Goal: Obtain resource: Obtain resource

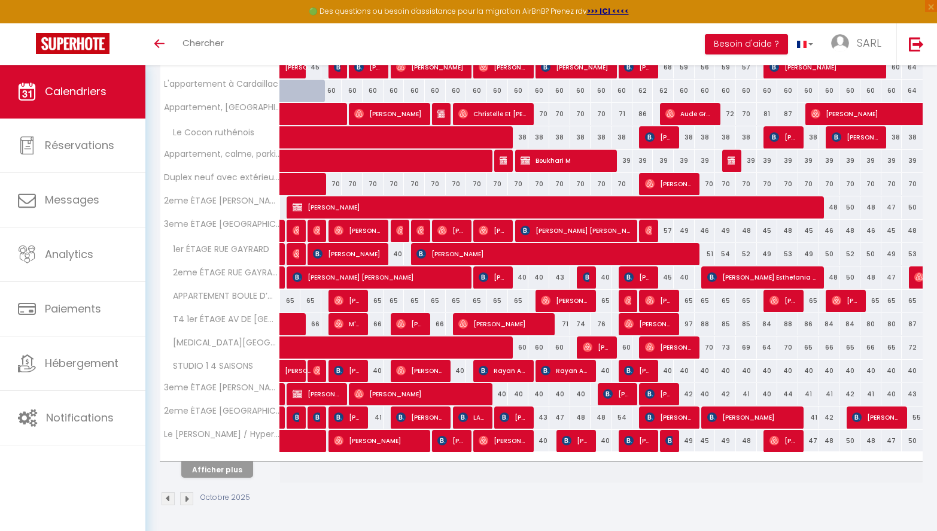
click at [217, 469] on button "Afficher plus" at bounding box center [217, 469] width 72 height 16
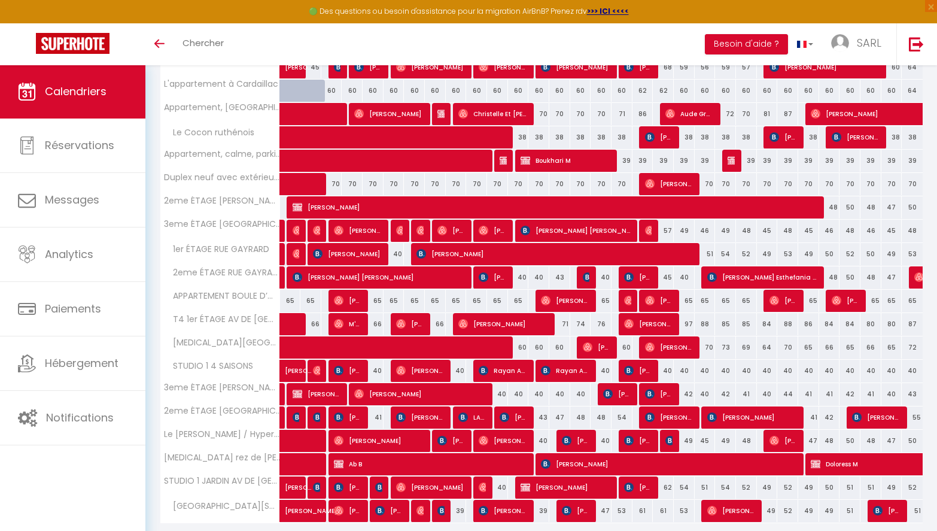
click at [226, 473] on th "[MEDICAL_DATA] rez de [PERSON_NAME] DE [GEOGRAPHIC_DATA]" at bounding box center [220, 464] width 120 height 23
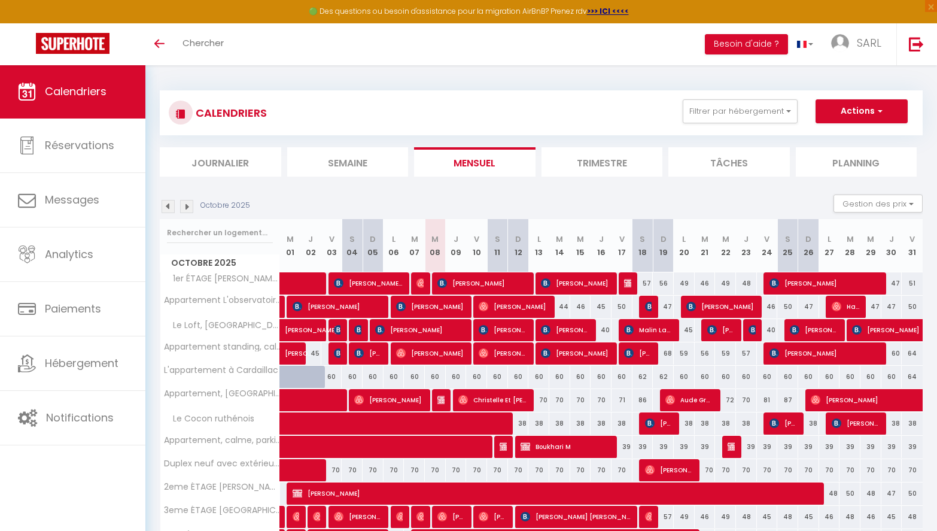
scroll to position [93, 0]
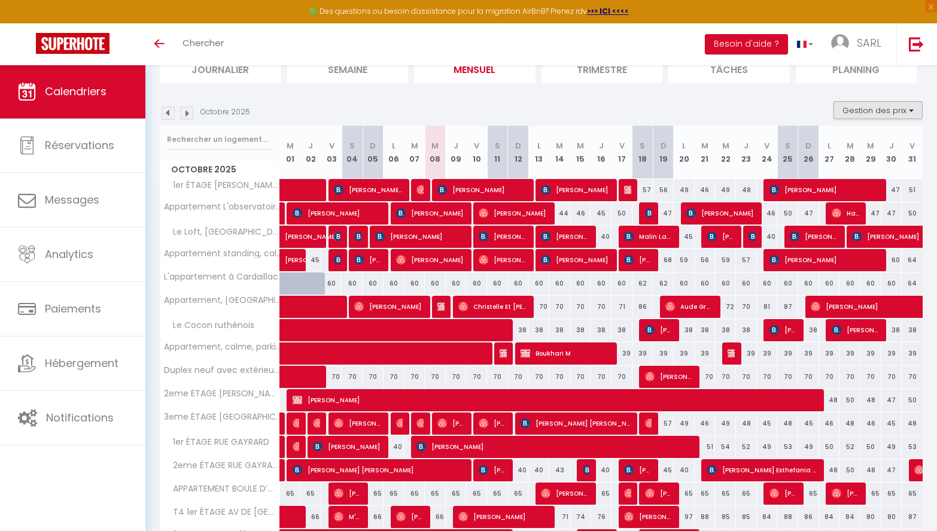
click at [894, 113] on button "Gestion des prix" at bounding box center [878, 110] width 89 height 18
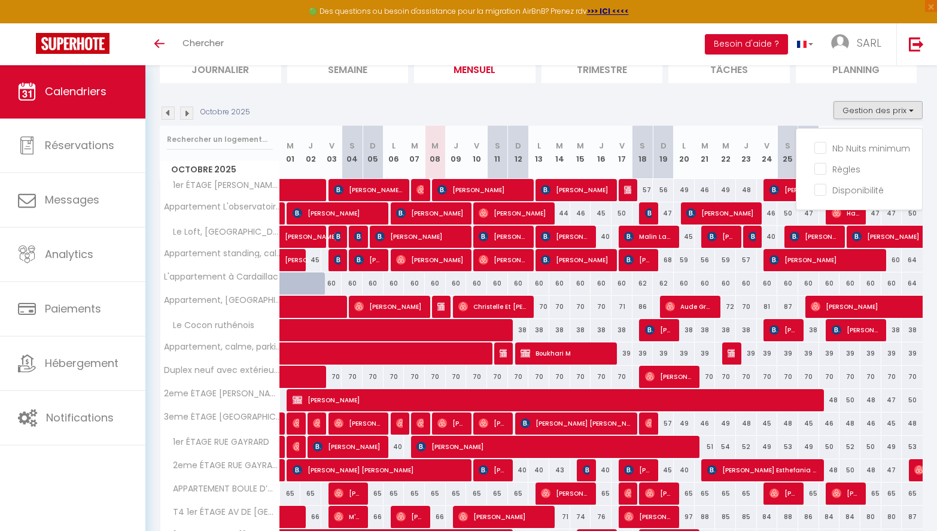
click at [677, 89] on section "Octobre 2025 Gestion des prix Nb Nuits minimum Règles Disponibilité Octobre 202…" at bounding box center [541, 420] width 763 height 662
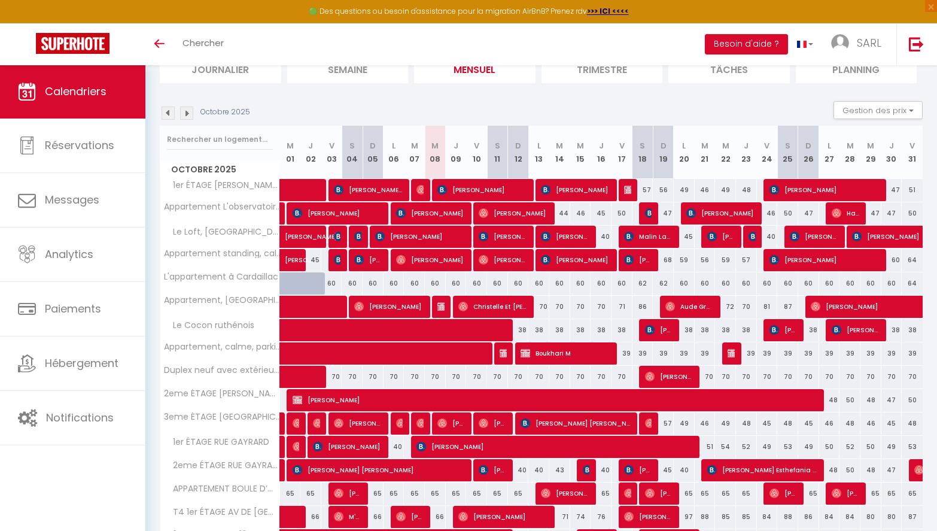
scroll to position [0, 0]
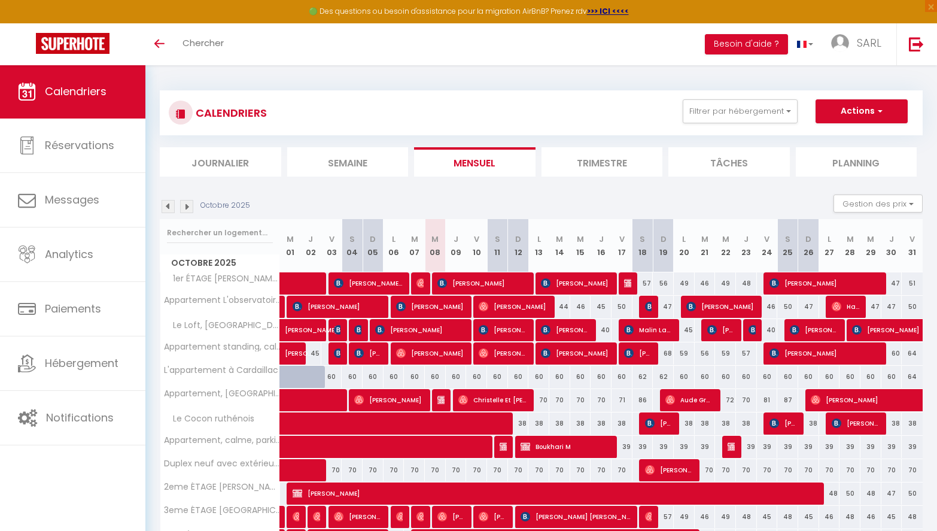
click at [853, 108] on button "Actions" at bounding box center [862, 111] width 92 height 24
click at [607, 190] on section "Octobre 2025 Gestion des prix Nb Nuits minimum Règles Disponibilité Octobre 202…" at bounding box center [541, 514] width 763 height 662
click at [891, 114] on button "Actions" at bounding box center [862, 111] width 92 height 24
click at [723, 190] on section "Octobre 2025 Gestion des prix Nb Nuits minimum Règles Disponibilité Octobre 202…" at bounding box center [541, 514] width 763 height 662
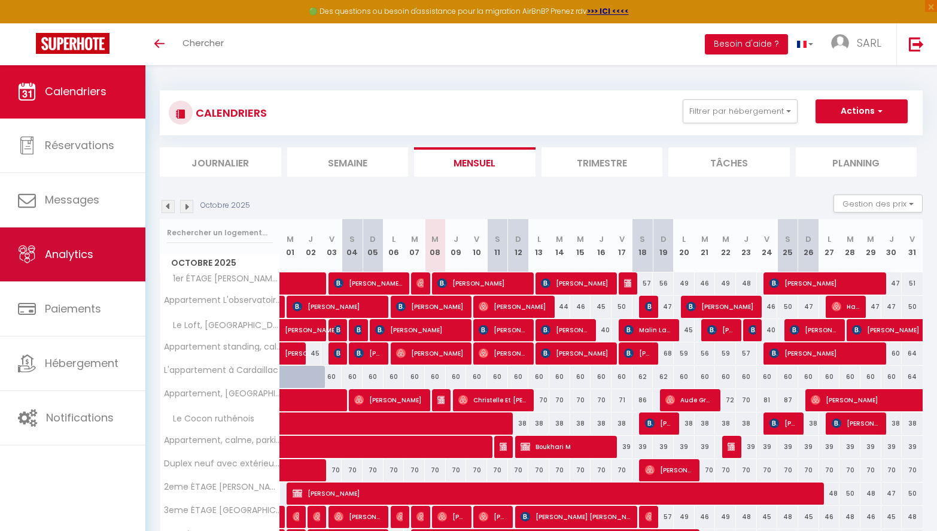
click at [73, 253] on span "Analytics" at bounding box center [69, 254] width 48 height 15
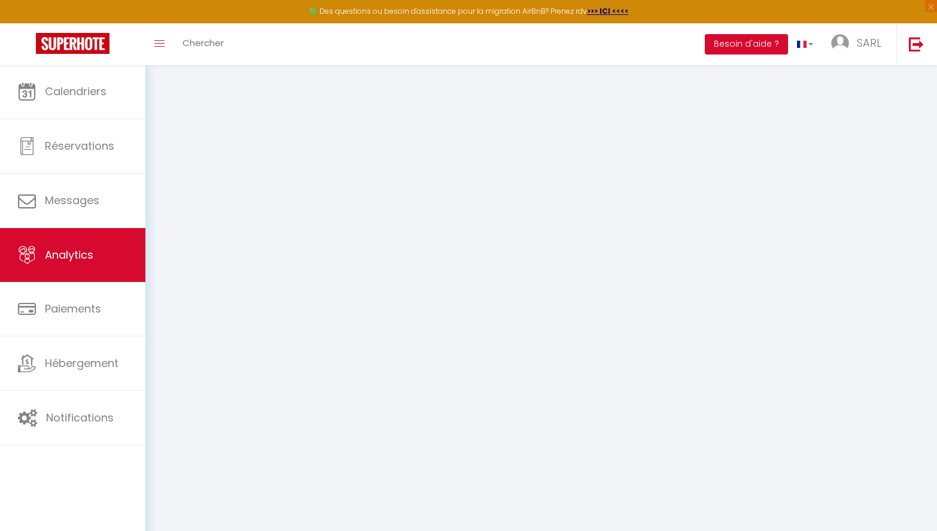
select select "2025"
select select "10"
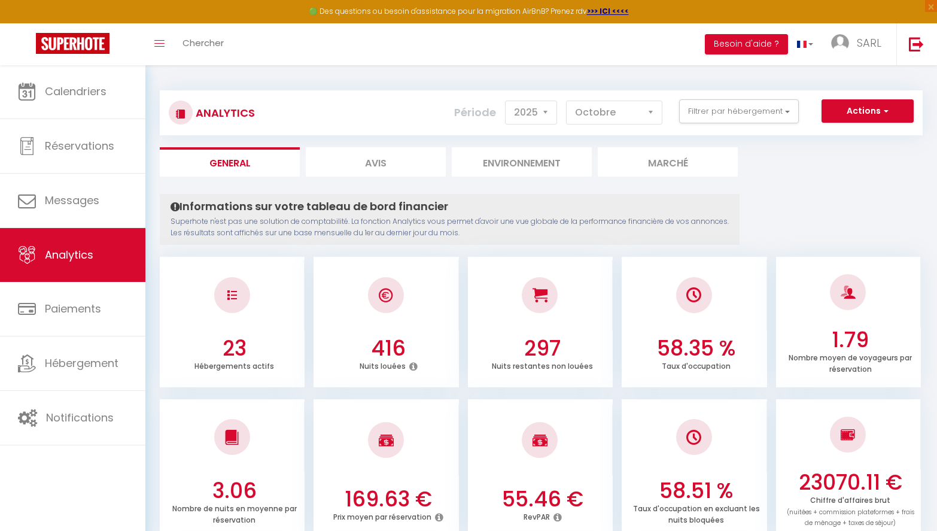
click at [882, 110] on span "button" at bounding box center [884, 111] width 7 height 12
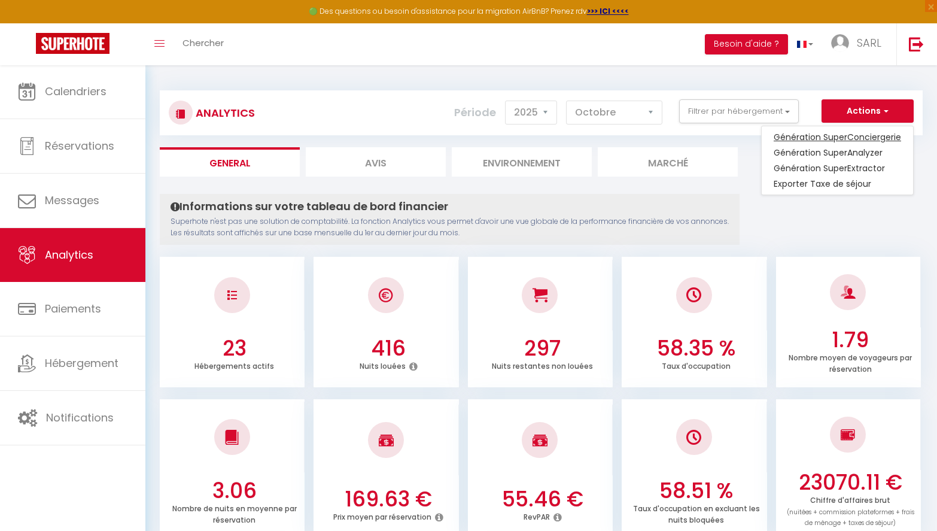
click at [865, 138] on link "Génération SuperConciergerie" at bounding box center [837, 137] width 151 height 16
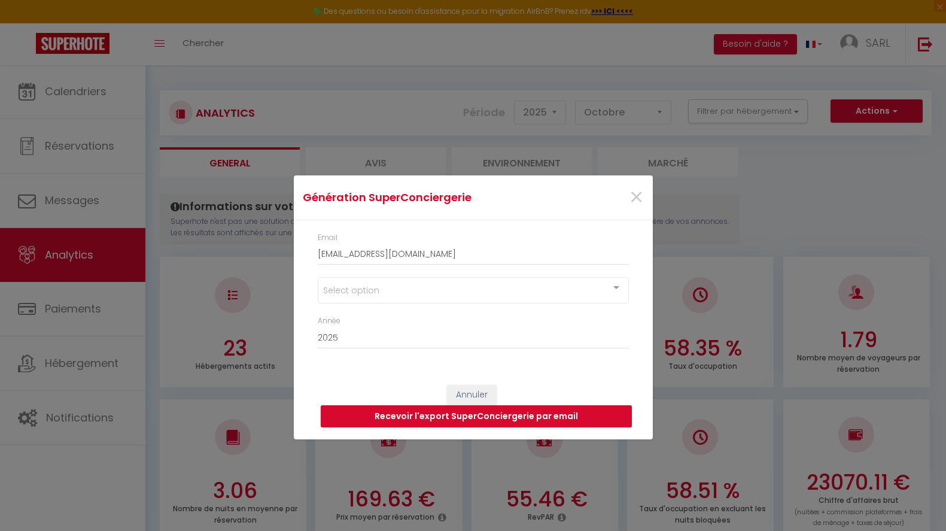
click at [385, 286] on div "Select option" at bounding box center [473, 290] width 311 height 26
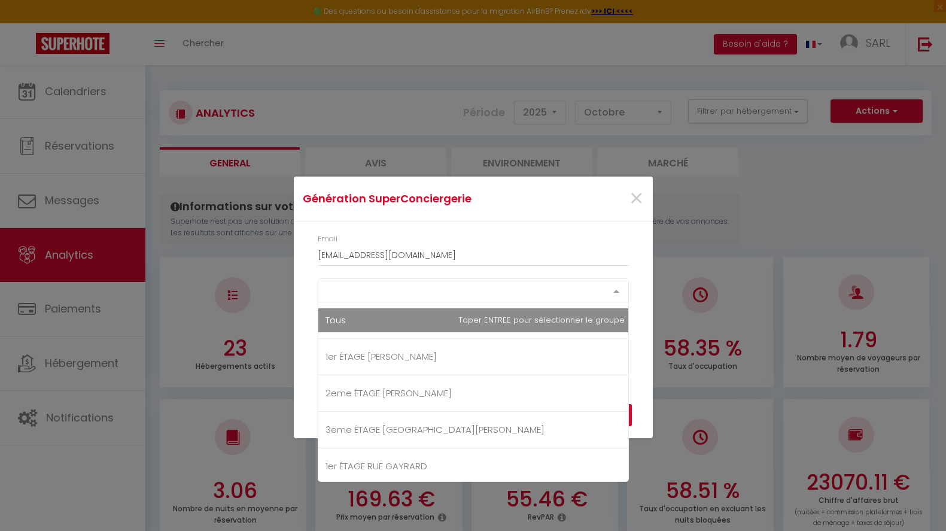
click at [336, 302] on div "Select option Tous 1er ÉTAGE [PERSON_NAME] 2eme ÉTAGE [PERSON_NAME] 3eme ÉTAGE …" at bounding box center [473, 290] width 311 height 24
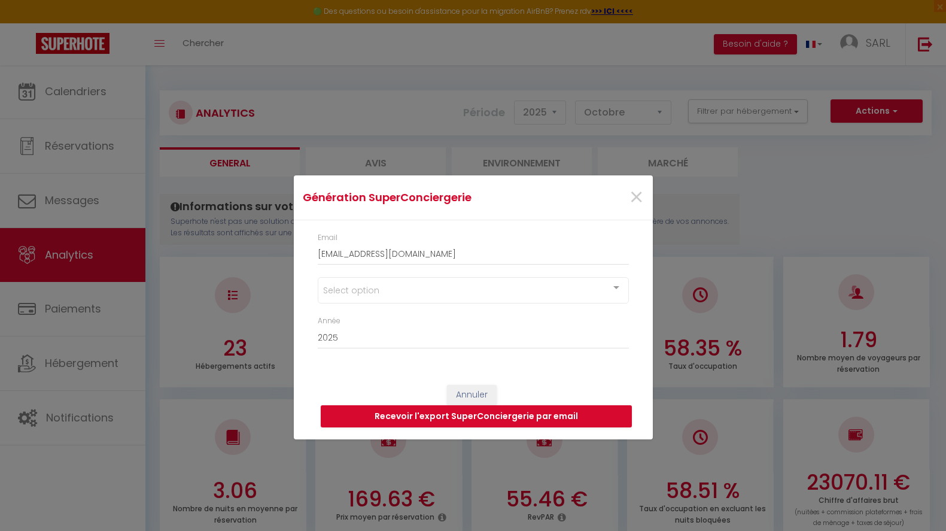
click at [448, 268] on div "Email [EMAIL_ADDRESS][DOMAIN_NAME]" at bounding box center [472, 254] width 327 height 45
click at [456, 291] on div "Select option" at bounding box center [473, 290] width 311 height 26
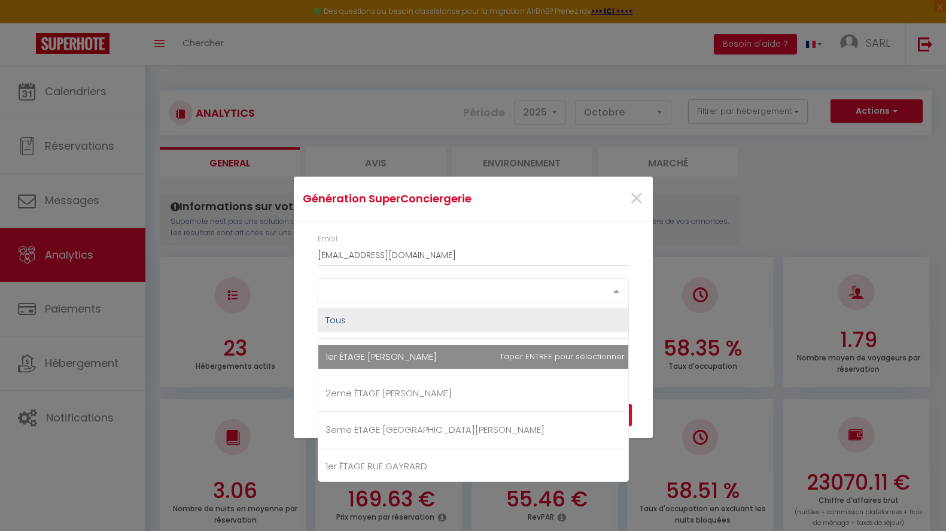
click at [509, 357] on span "1er ÉTAGE [PERSON_NAME]" at bounding box center [475, 357] width 314 height 24
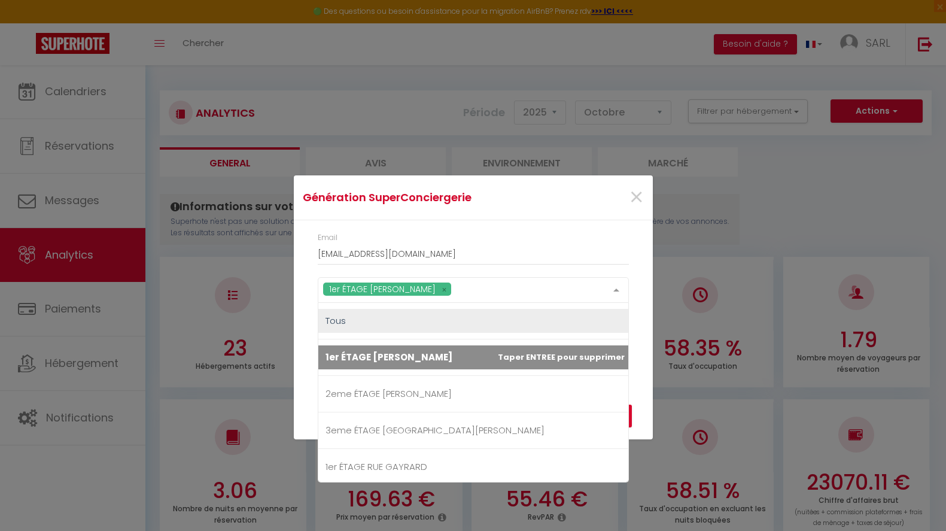
click at [529, 358] on span "1er ÉTAGE [PERSON_NAME]" at bounding box center [475, 357] width 314 height 24
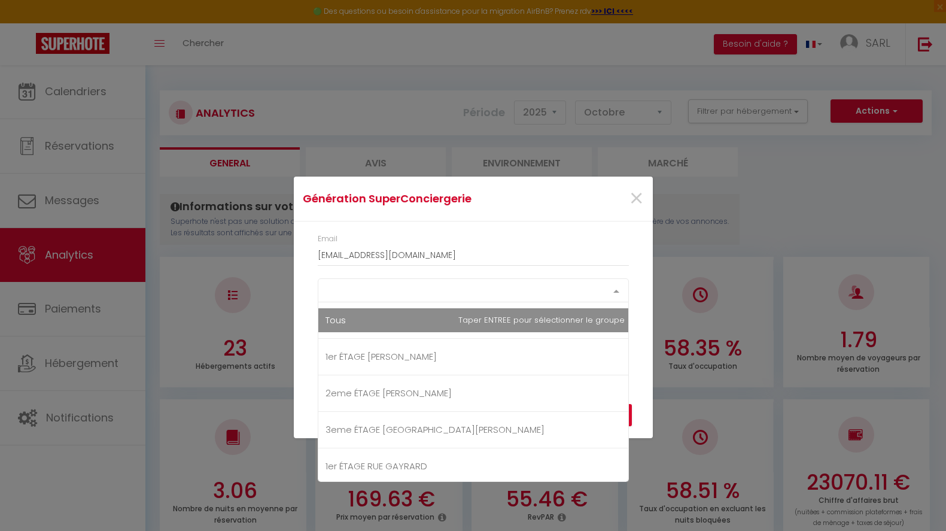
click at [505, 302] on div "Select option Tous 1er ÉTAGE [PERSON_NAME] 2eme ÉTAGE [PERSON_NAME] 3eme ÉTAGE …" at bounding box center [473, 290] width 311 height 24
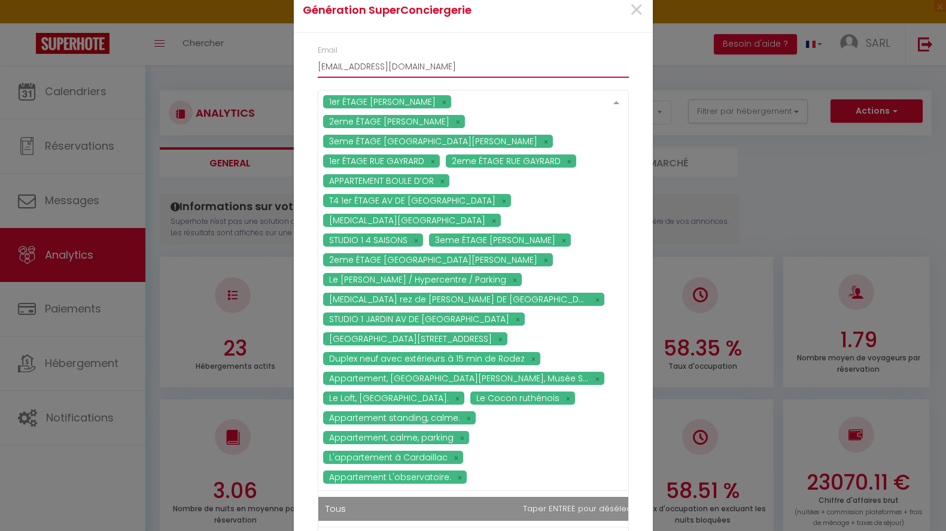
click at [436, 77] on input "[EMAIL_ADDRESS][DOMAIN_NAME]" at bounding box center [473, 67] width 311 height 22
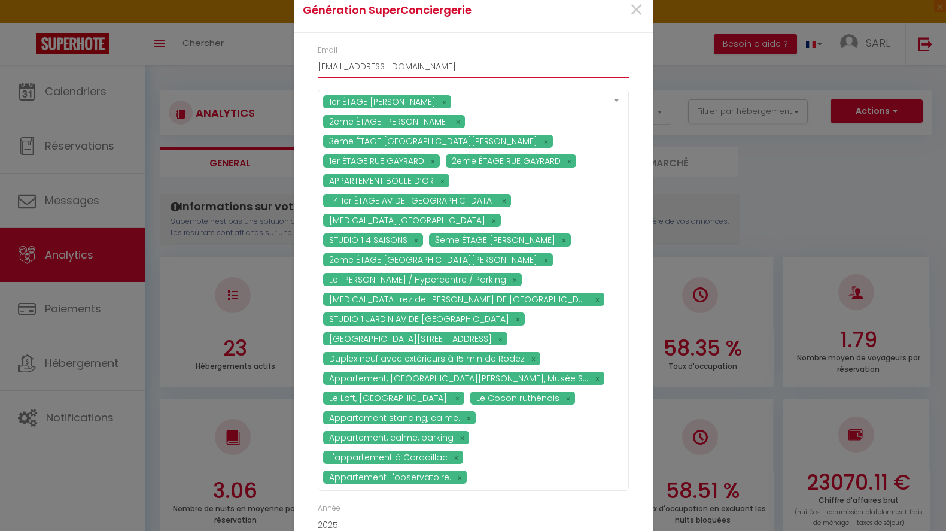
drag, startPoint x: 349, startPoint y: 89, endPoint x: 267, endPoint y: 83, distance: 82.2
click at [267, 83] on div "Génération SuperConciergerie × Email [EMAIL_ADDRESS][DOMAIN_NAME] 1er ÉTAGE [PE…" at bounding box center [473, 265] width 946 height 531
click at [494, 77] on input "[EMAIL_ADDRESS][DOMAIN_NAME]" at bounding box center [473, 67] width 311 height 22
type input "m"
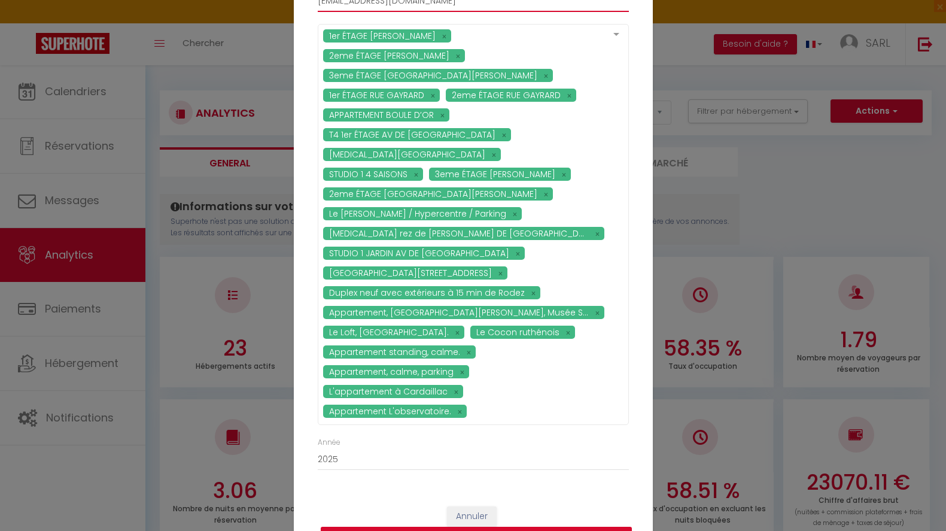
type input "[EMAIL_ADDRESS][DOMAIN_NAME]"
click at [467, 527] on button "Recevoir l'export SuperConciergerie par email" at bounding box center [476, 538] width 311 height 23
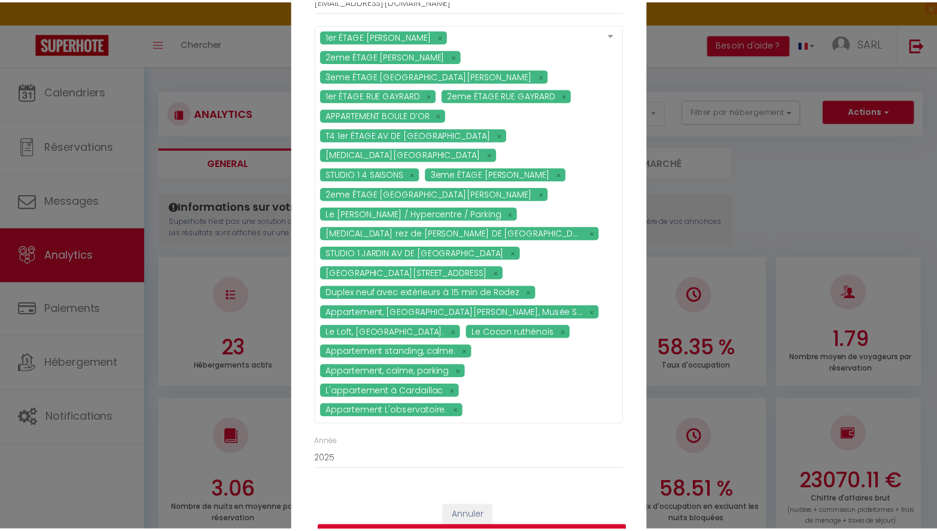
scroll to position [60, 0]
